Goal: Information Seeking & Learning: Learn about a topic

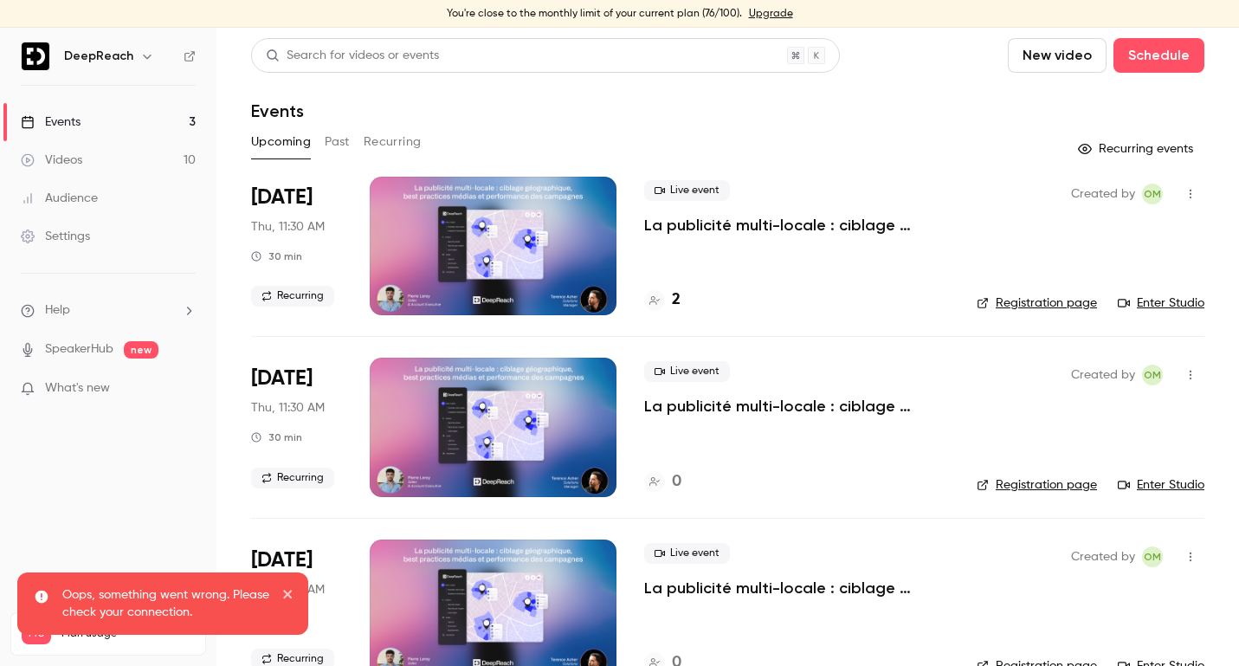
click at [341, 139] on button "Past" at bounding box center [337, 142] width 25 height 28
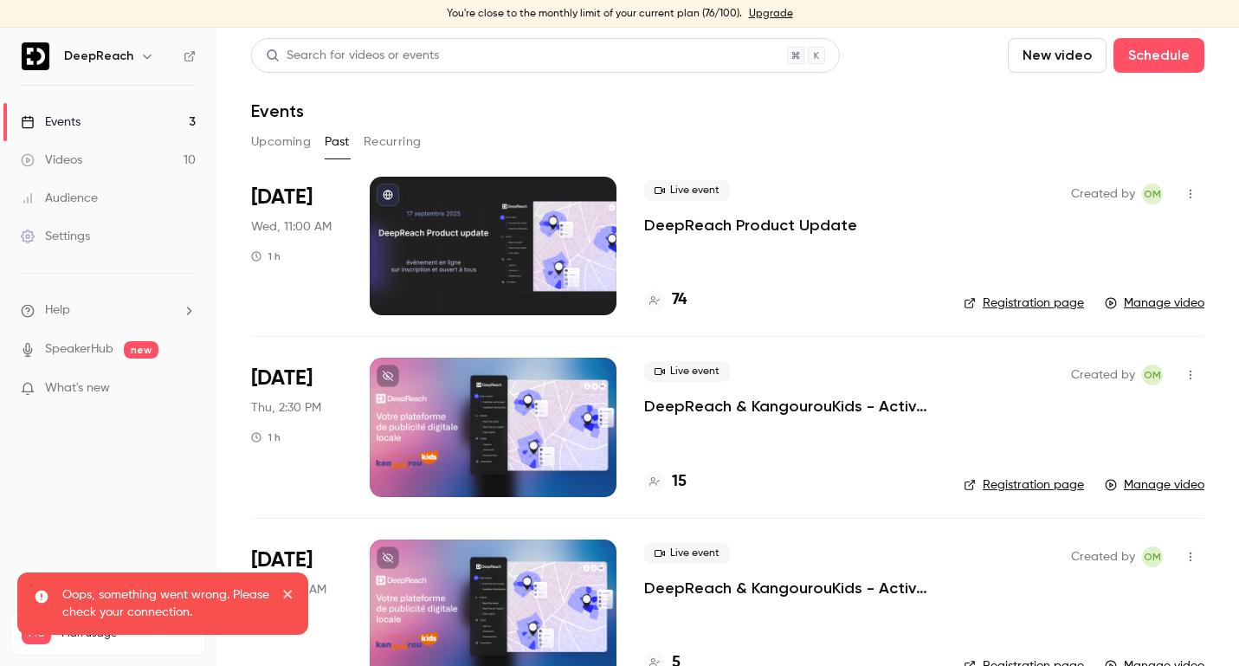
click at [833, 233] on p "DeepReach Product Update" at bounding box center [750, 225] width 213 height 21
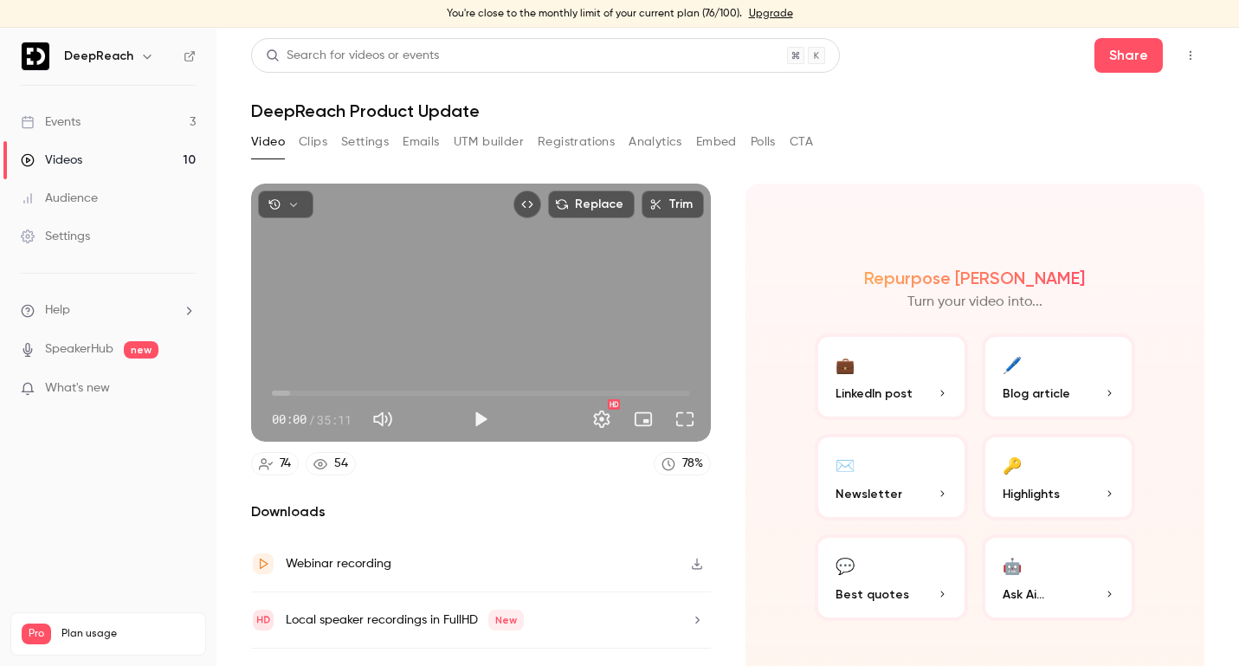
click at [663, 141] on button "Analytics" at bounding box center [656, 142] width 54 height 28
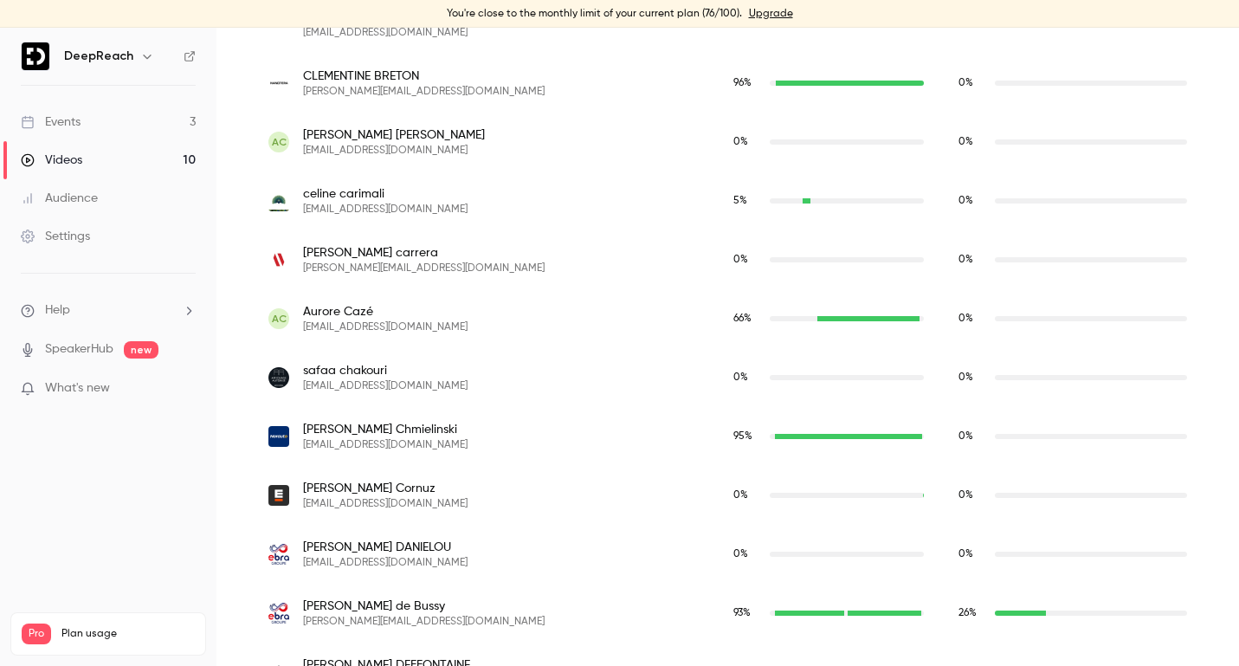
scroll to position [1279, 0]
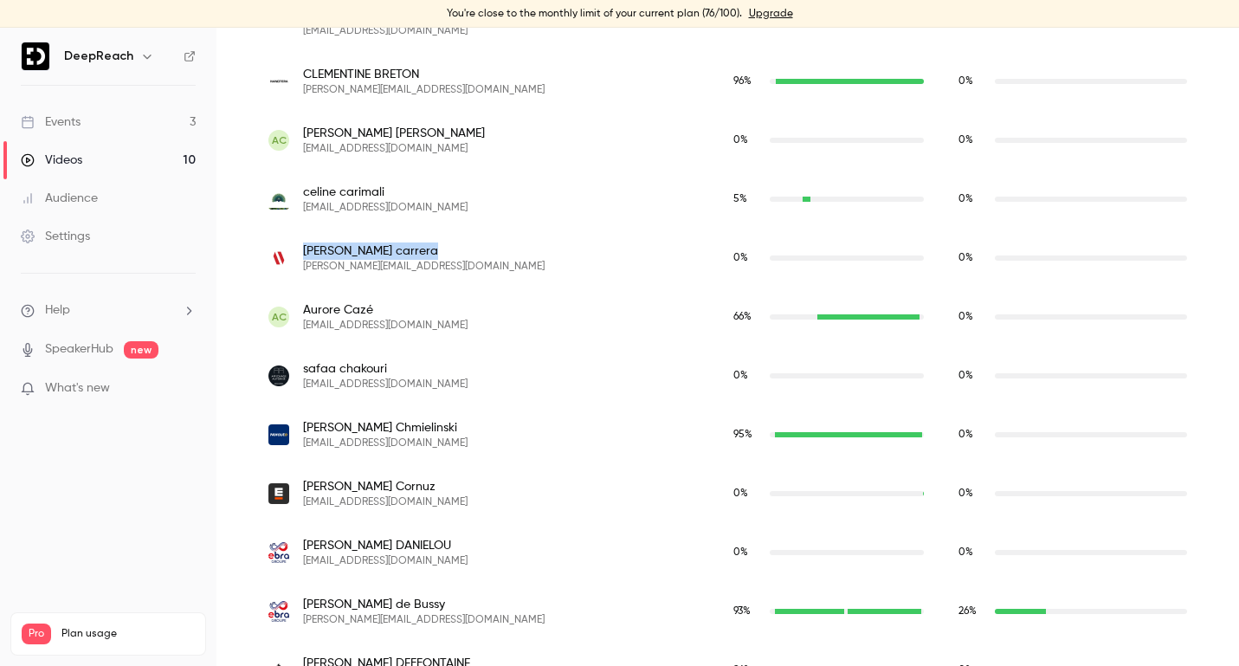
drag, startPoint x: 302, startPoint y: 254, endPoint x: 401, endPoint y: 242, distance: 99.4
click at [401, 242] on span "[PERSON_NAME]" at bounding box center [424, 250] width 242 height 17
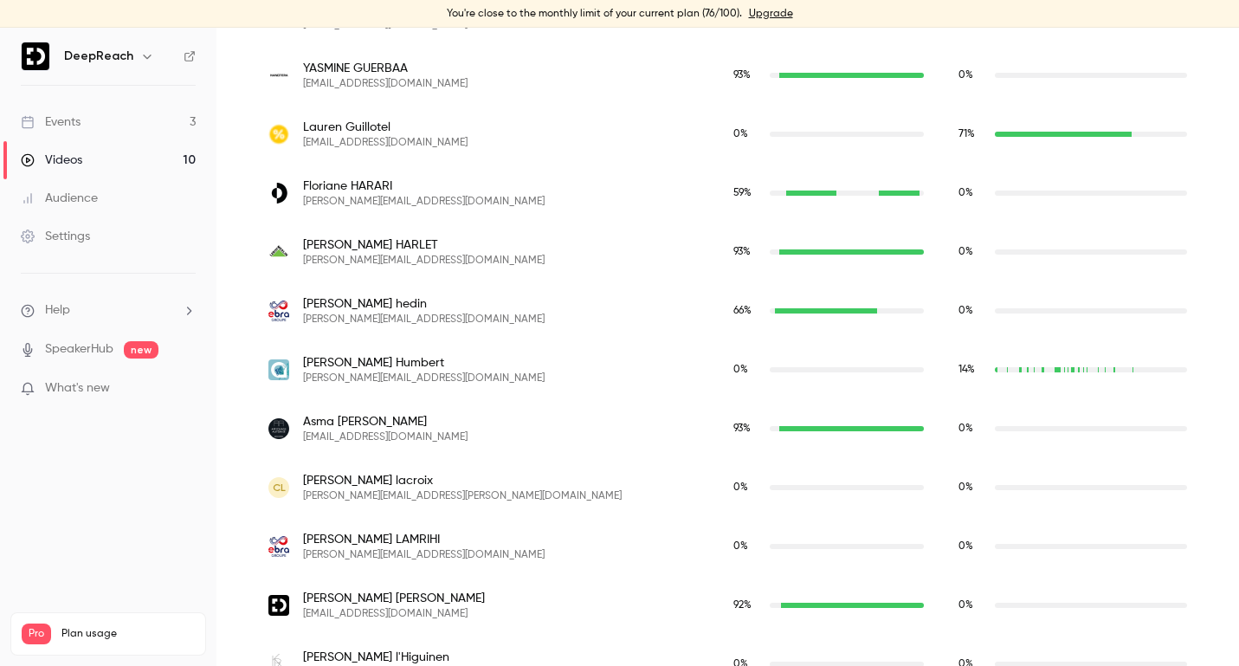
scroll to position [2642, 0]
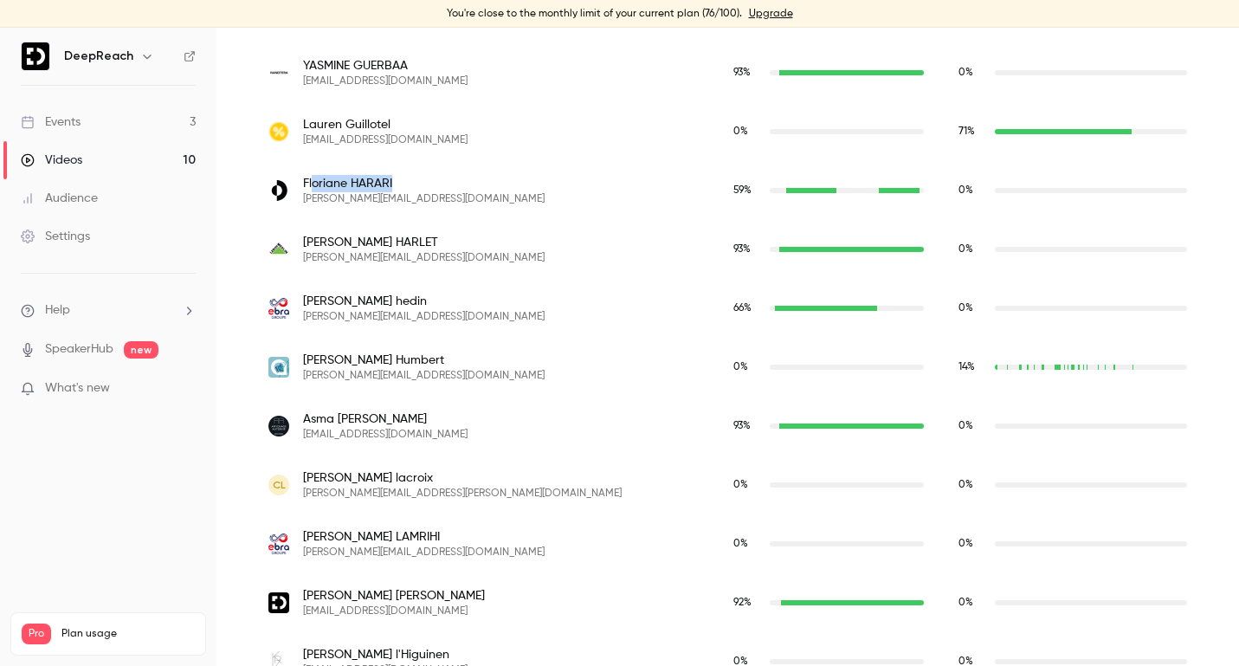
drag, startPoint x: 314, startPoint y: 184, endPoint x: 393, endPoint y: 178, distance: 79.0
click at [393, 178] on span "[PERSON_NAME]" at bounding box center [424, 183] width 242 height 17
click at [378, 181] on span "[PERSON_NAME]" at bounding box center [424, 183] width 242 height 17
drag, startPoint x: 391, startPoint y: 181, endPoint x: 297, endPoint y: 183, distance: 93.5
click at [297, 183] on div "Floriane HARARI [EMAIL_ADDRESS][DOMAIN_NAME]" at bounding box center [483, 190] width 430 height 31
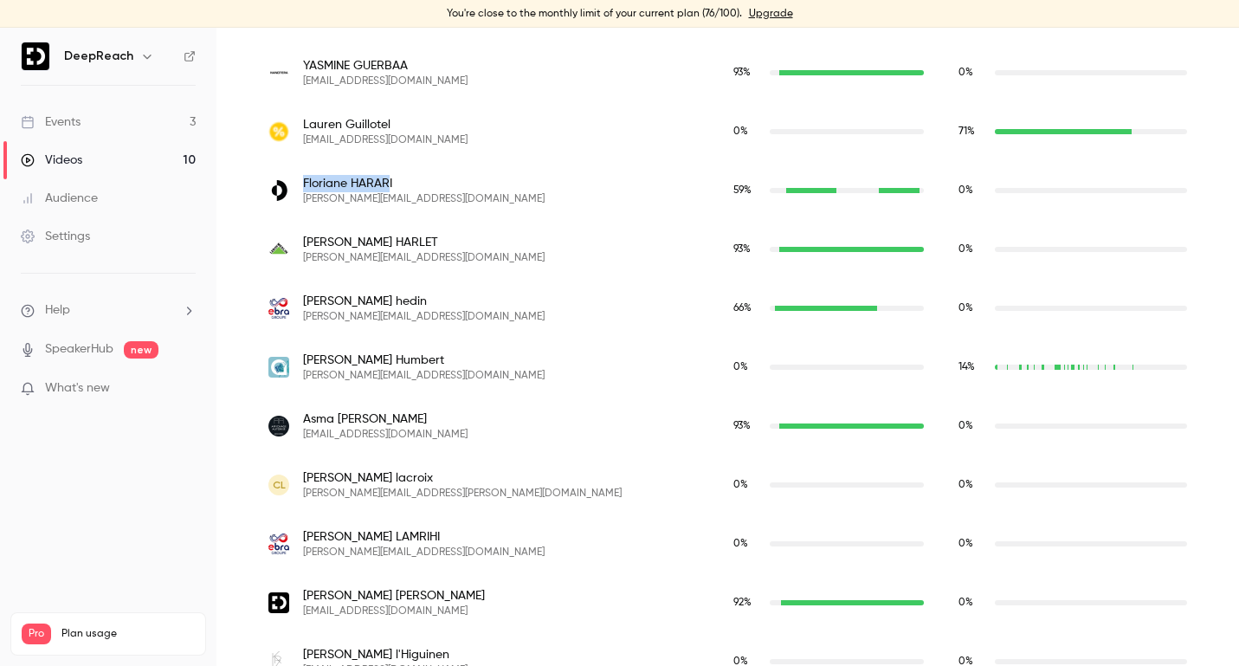
click at [359, 179] on span "[PERSON_NAME]" at bounding box center [424, 183] width 242 height 17
drag, startPoint x: 305, startPoint y: 186, endPoint x: 422, endPoint y: 186, distance: 116.9
click at [422, 186] on div "Floriane HARARI [EMAIL_ADDRESS][DOMAIN_NAME]" at bounding box center [483, 190] width 430 height 31
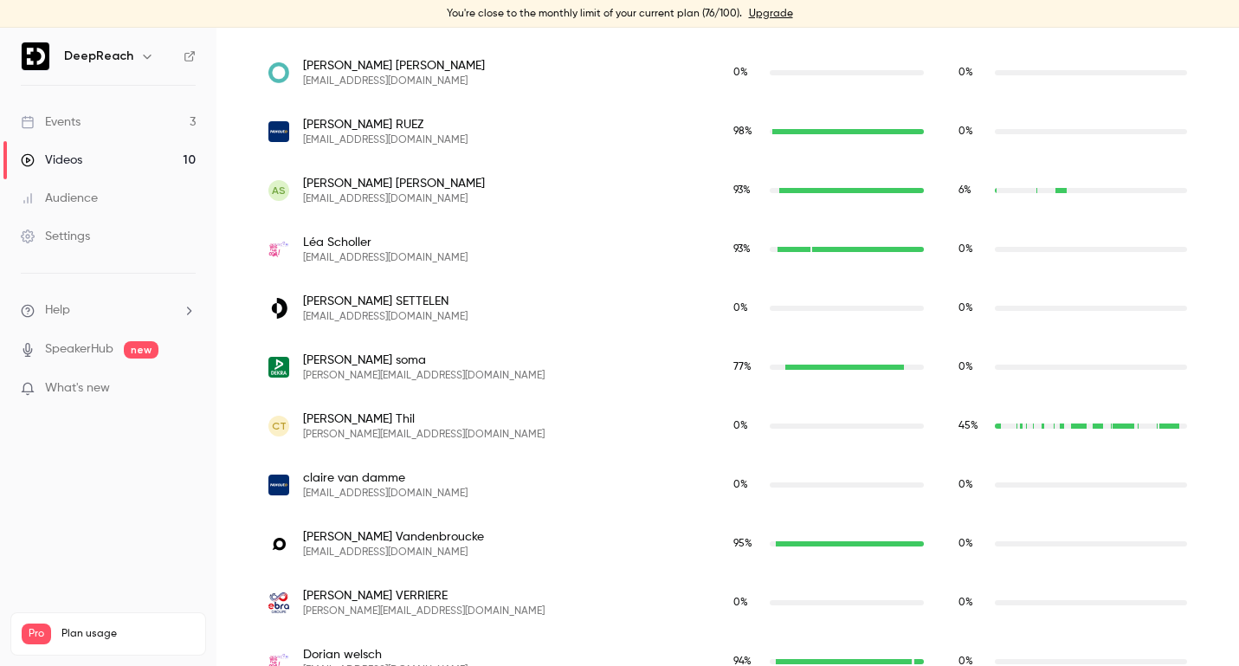
scroll to position [4447, 0]
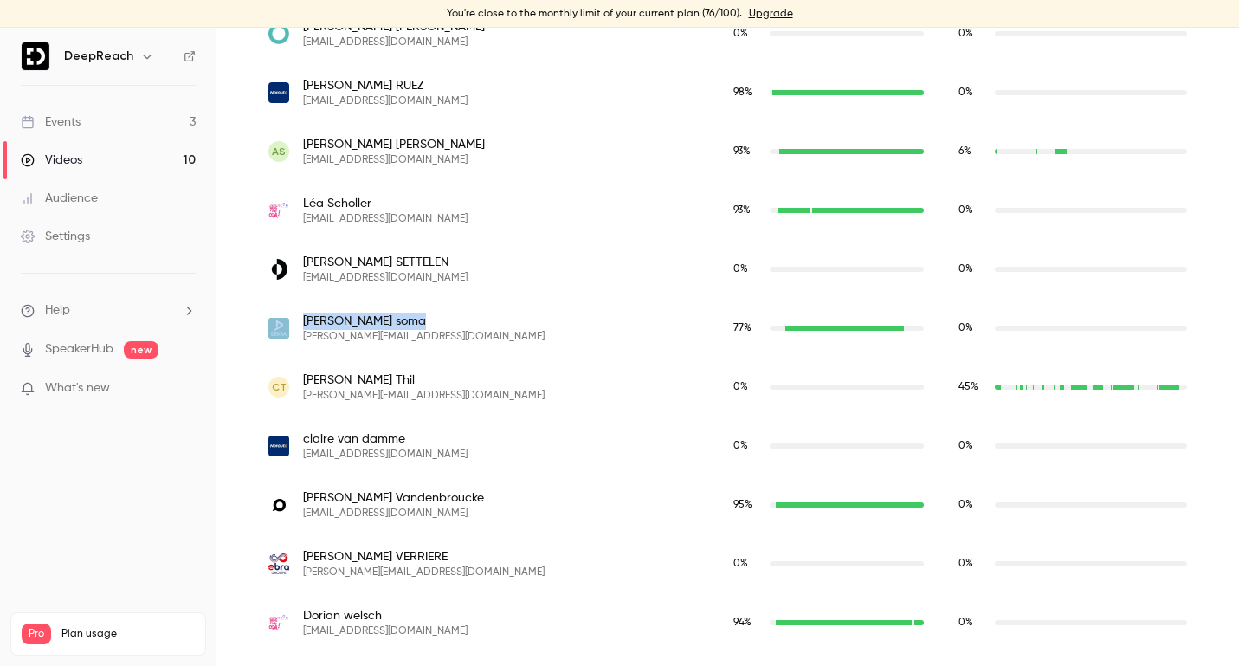
drag, startPoint x: 364, startPoint y: 321, endPoint x: 295, endPoint y: 326, distance: 68.5
click at [295, 326] on div "[PERSON_NAME] [PERSON_NAME][EMAIL_ADDRESS][DOMAIN_NAME]" at bounding box center [483, 328] width 430 height 31
click at [303, 322] on span "[PERSON_NAME]" at bounding box center [424, 321] width 242 height 17
drag, startPoint x: 302, startPoint y: 322, endPoint x: 370, endPoint y: 320, distance: 67.6
click at [370, 320] on span "[PERSON_NAME]" at bounding box center [424, 321] width 242 height 17
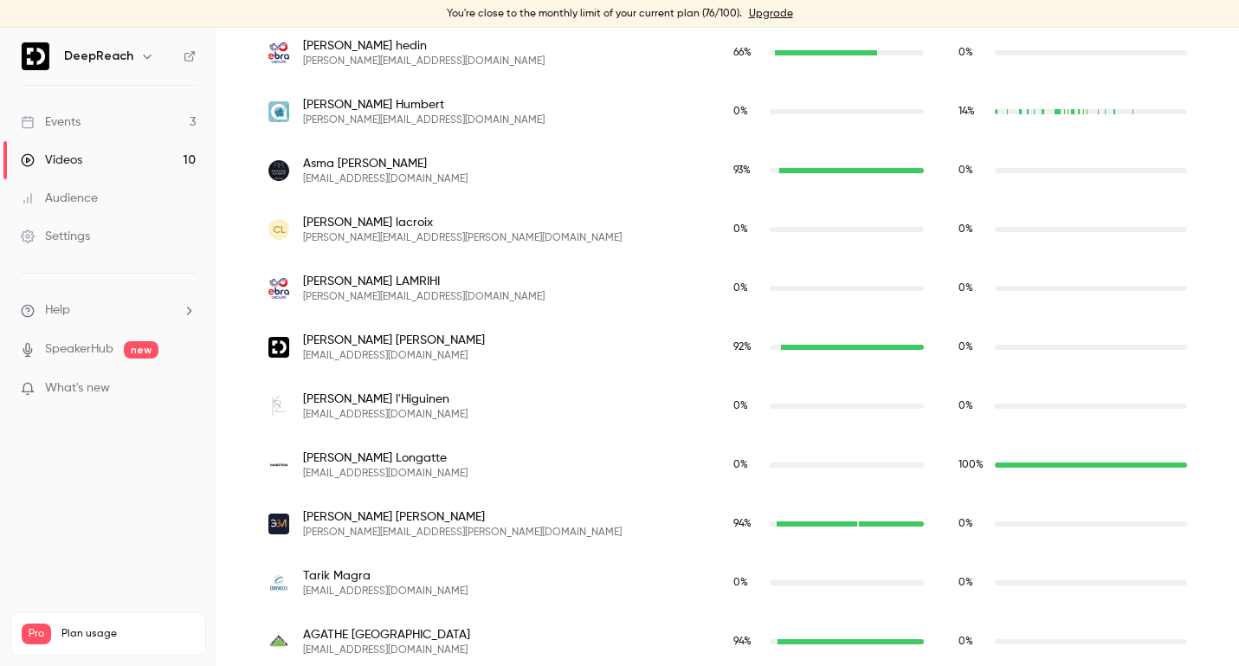
scroll to position [2897, 0]
drag, startPoint x: 302, startPoint y: 457, endPoint x: 404, endPoint y: 462, distance: 101.4
click at [404, 462] on div "[PERSON_NAME] [EMAIL_ADDRESS][DOMAIN_NAME]" at bounding box center [483, 465] width 430 height 31
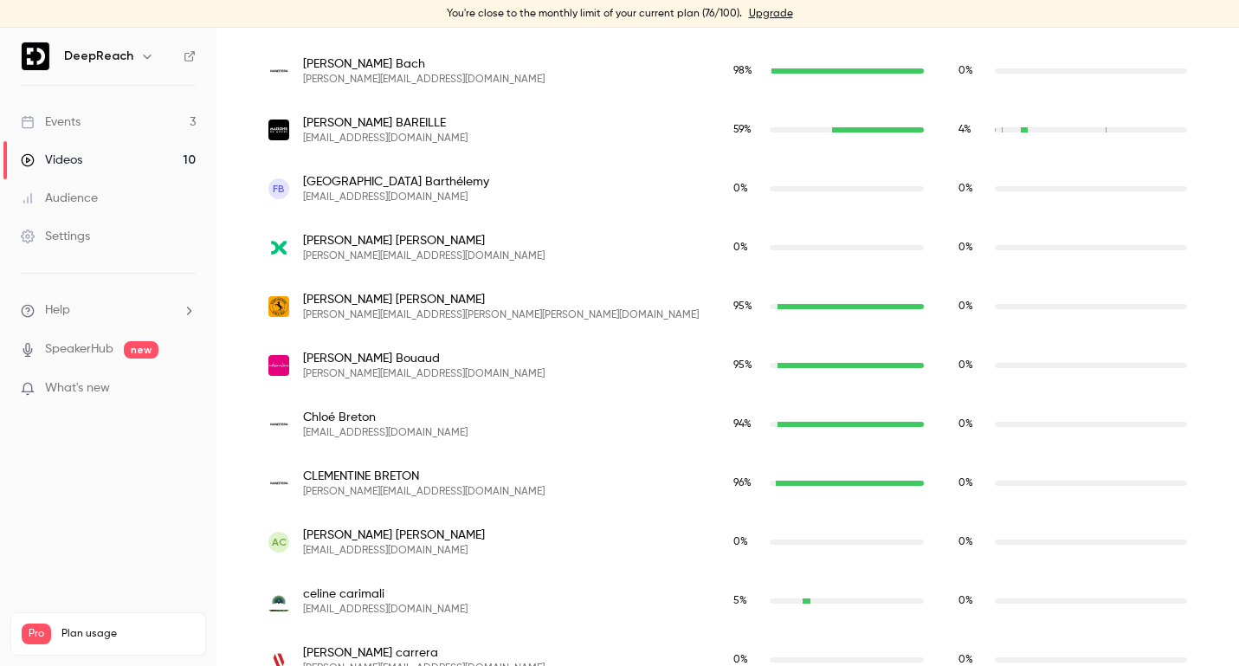
scroll to position [1034, 0]
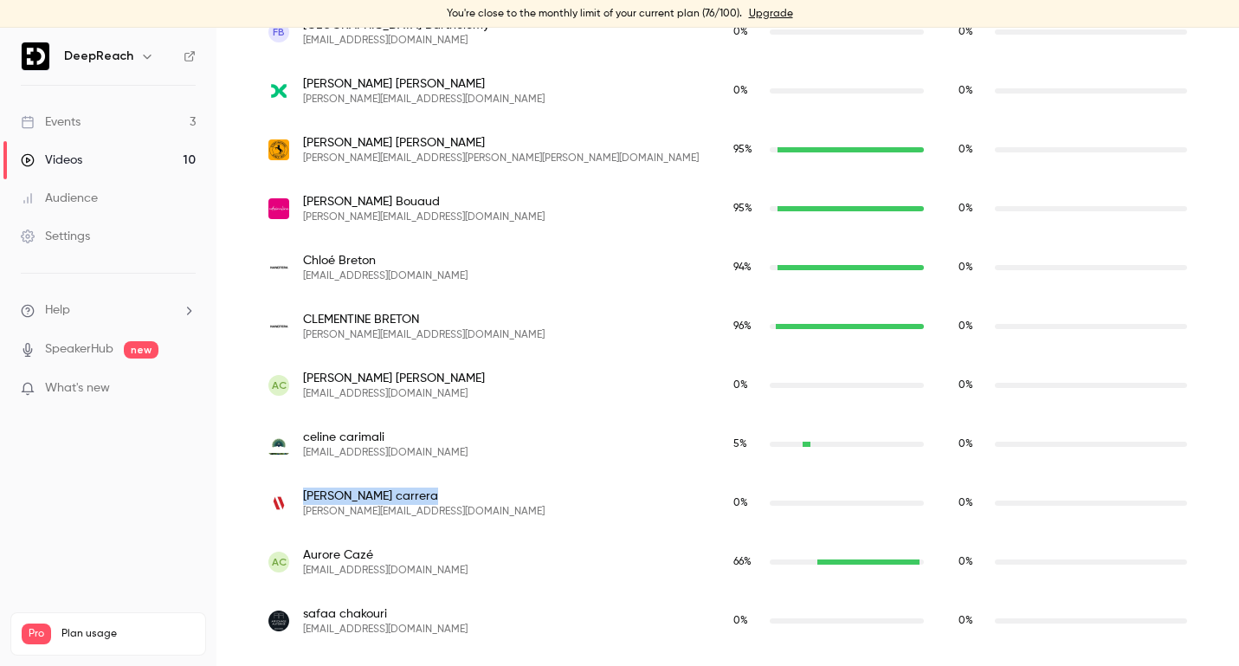
drag, startPoint x: 303, startPoint y: 498, endPoint x: 384, endPoint y: 492, distance: 80.8
click at [384, 492] on span "[PERSON_NAME]" at bounding box center [424, 496] width 242 height 17
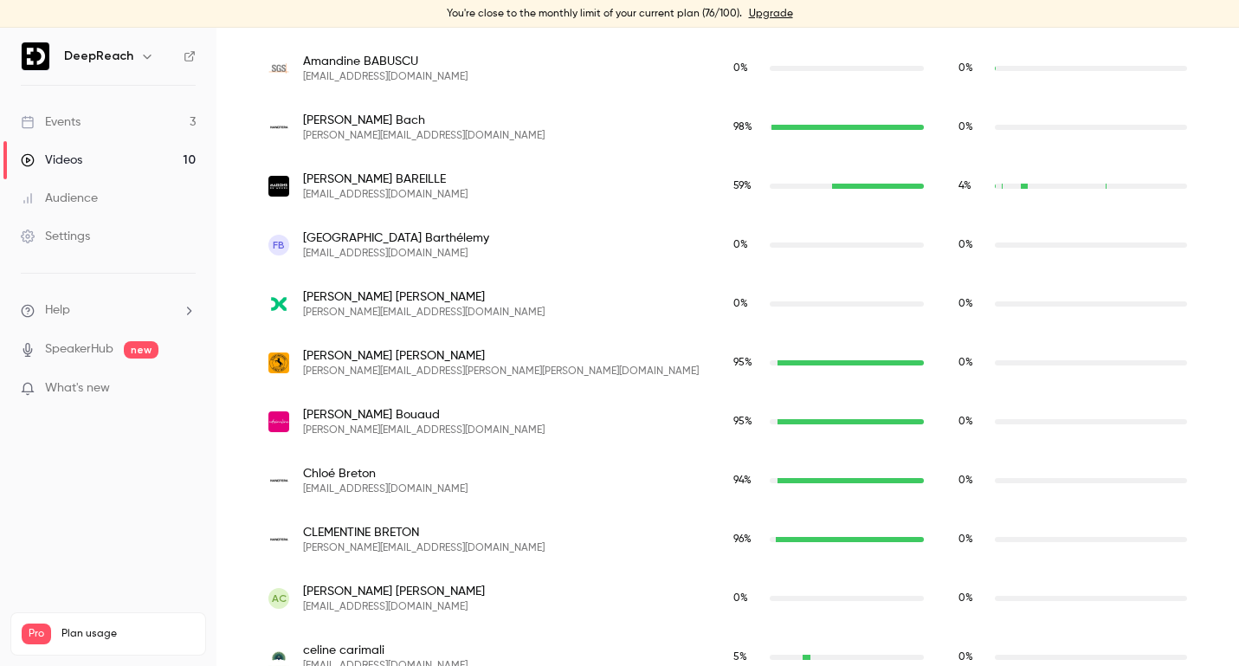
scroll to position [819, 0]
